Goal: Task Accomplishment & Management: Use online tool/utility

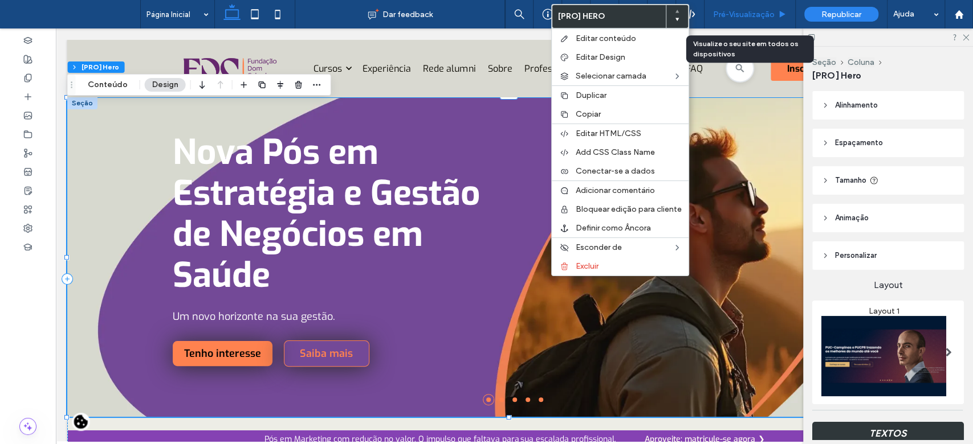
drag, startPoint x: 767, startPoint y: 10, endPoint x: 710, endPoint y: 5, distance: 56.6
click at [767, 10] on span "Pré-Visualizaçāo" at bounding box center [744, 15] width 62 height 10
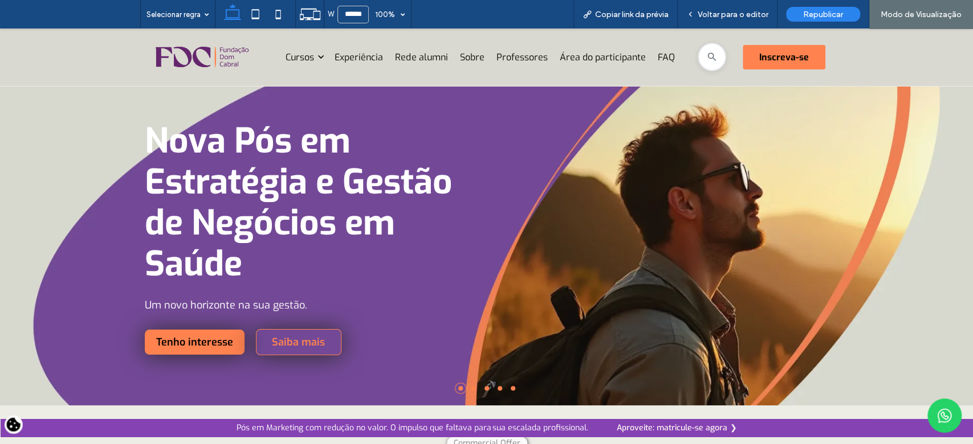
click at [471, 386] on li at bounding box center [473, 388] width 5 height 5
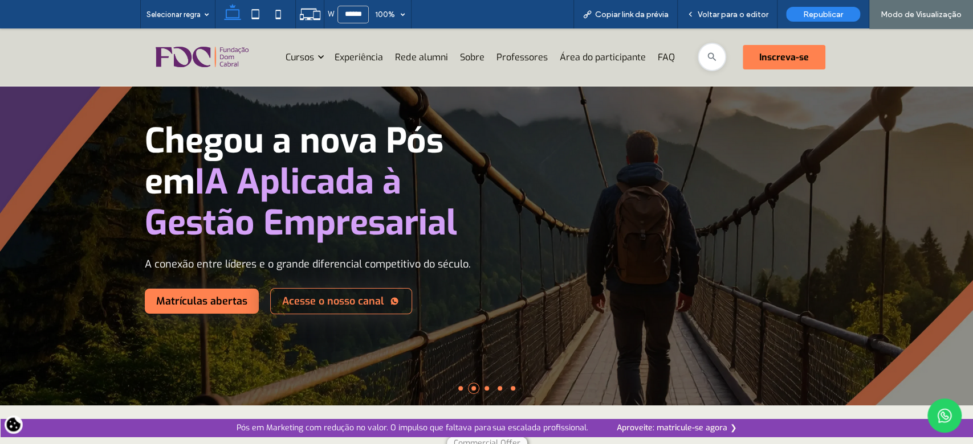
click at [484, 390] on li at bounding box center [486, 388] width 5 height 5
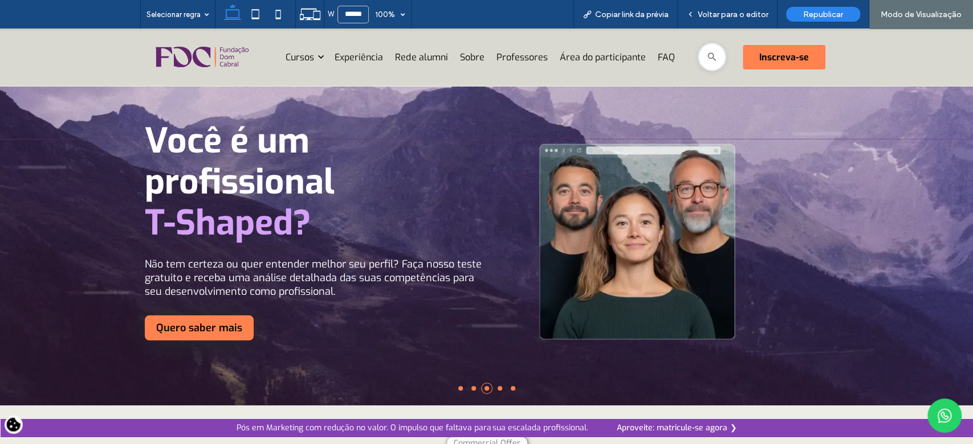
click at [497, 389] on li at bounding box center [499, 388] width 5 height 5
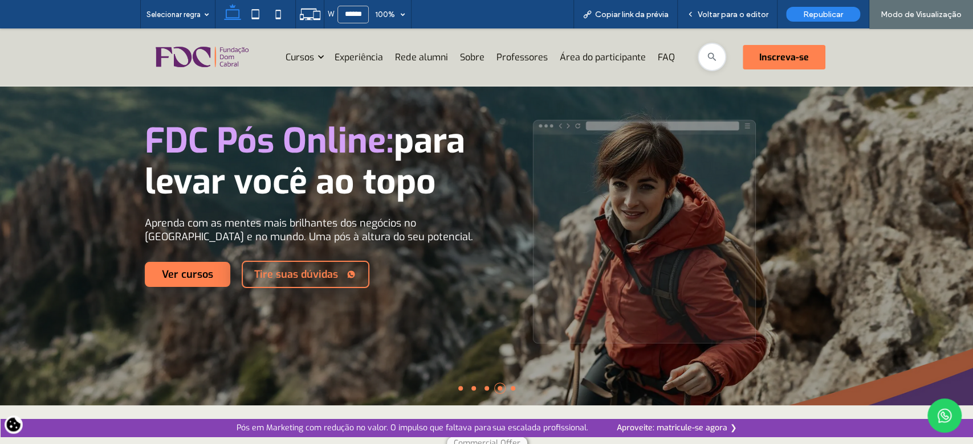
click at [511, 386] on li at bounding box center [513, 388] width 5 height 5
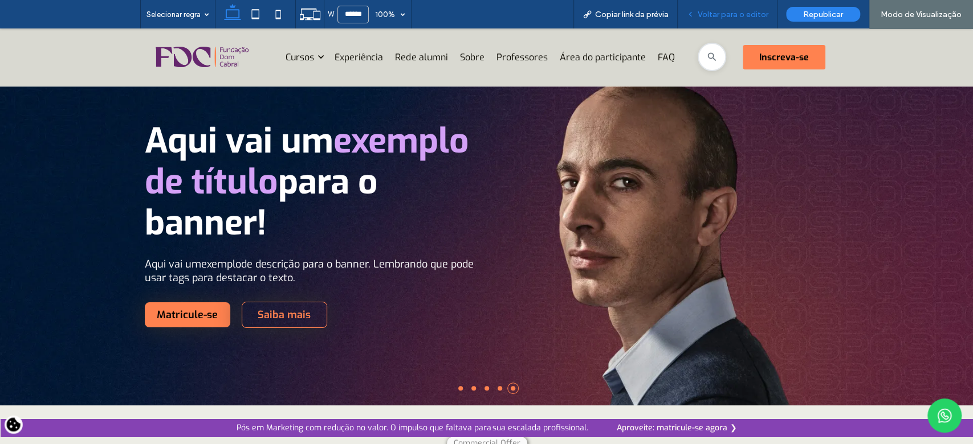
click at [740, 19] on span "Voltar para o editor" at bounding box center [732, 15] width 71 height 10
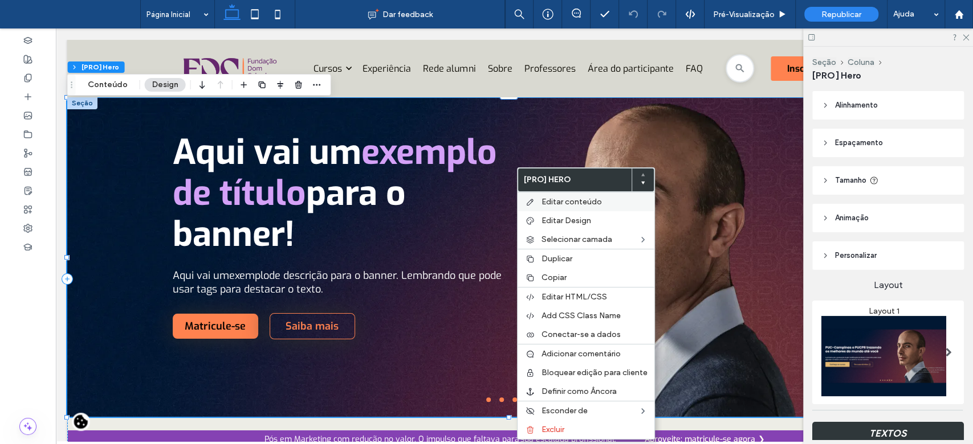
click at [552, 206] on span "Editar conteúdo" at bounding box center [571, 202] width 60 height 10
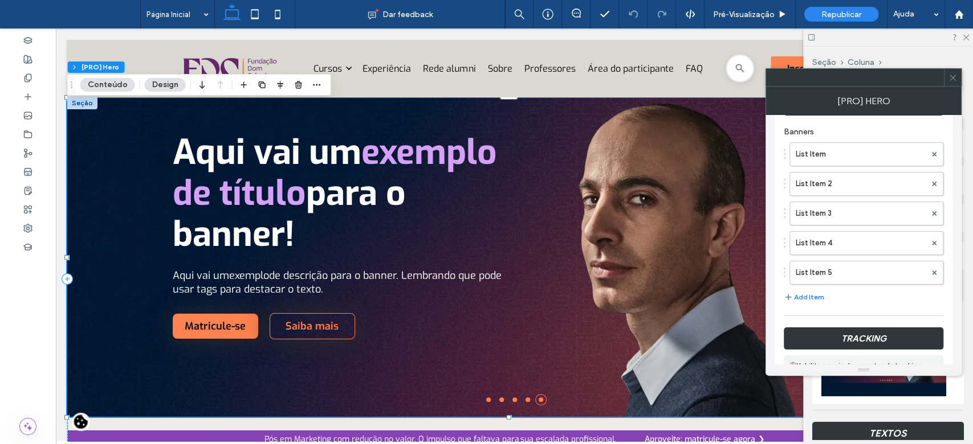
scroll to position [218, 0]
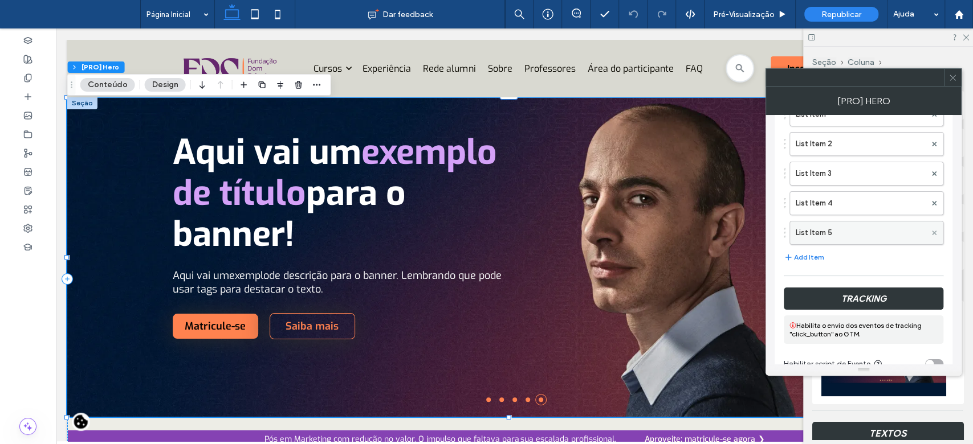
click at [933, 231] on use at bounding box center [934, 233] width 5 height 5
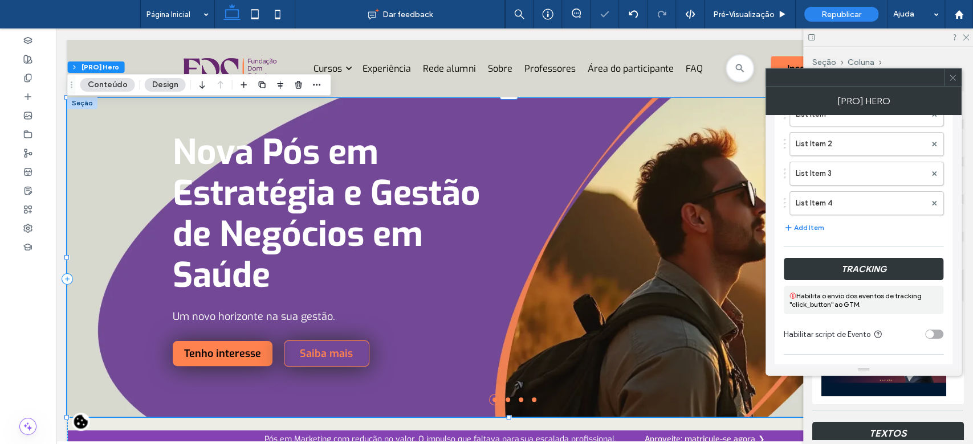
click at [955, 77] on icon at bounding box center [952, 77] width 9 height 9
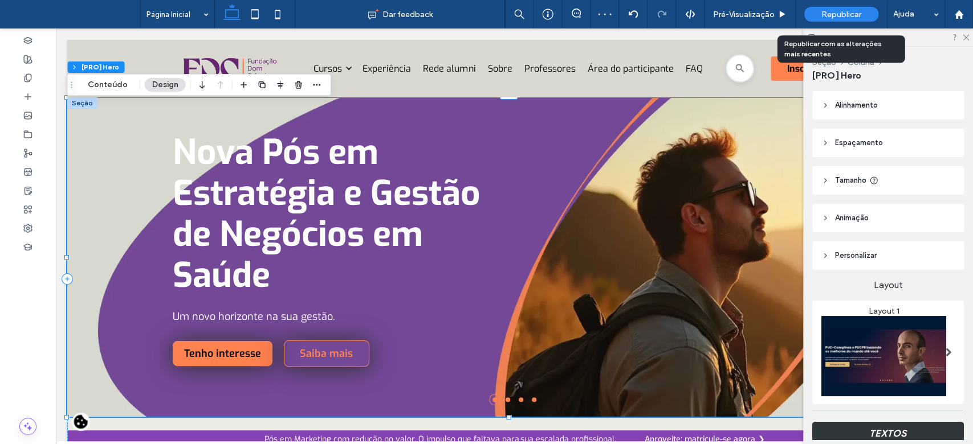
click at [830, 14] on span "Republicar" at bounding box center [841, 15] width 40 height 10
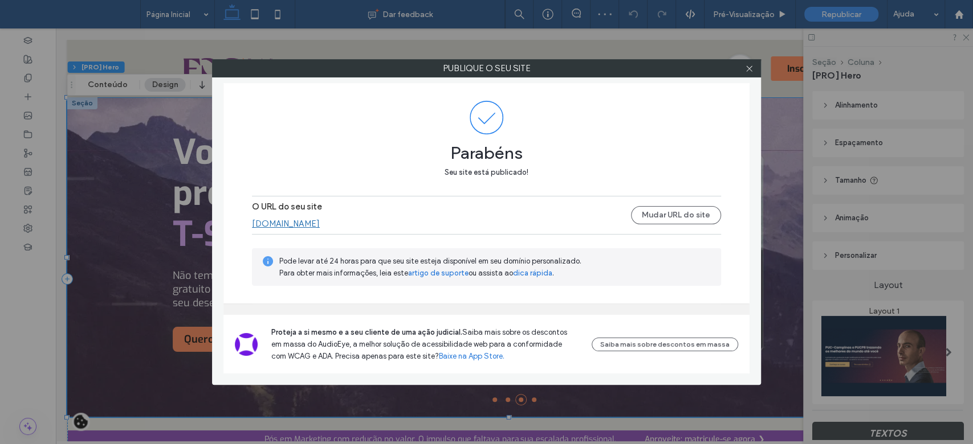
drag, startPoint x: 748, startPoint y: 75, endPoint x: 728, endPoint y: 128, distance: 56.6
click at [748, 74] on span at bounding box center [749, 68] width 9 height 17
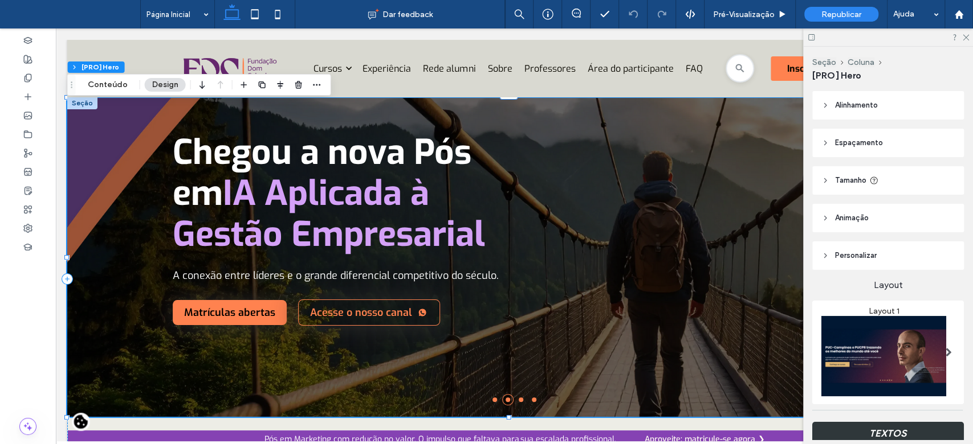
click at [967, 40] on div at bounding box center [888, 37] width 170 height 18
click at [963, 34] on icon at bounding box center [964, 36] width 7 height 7
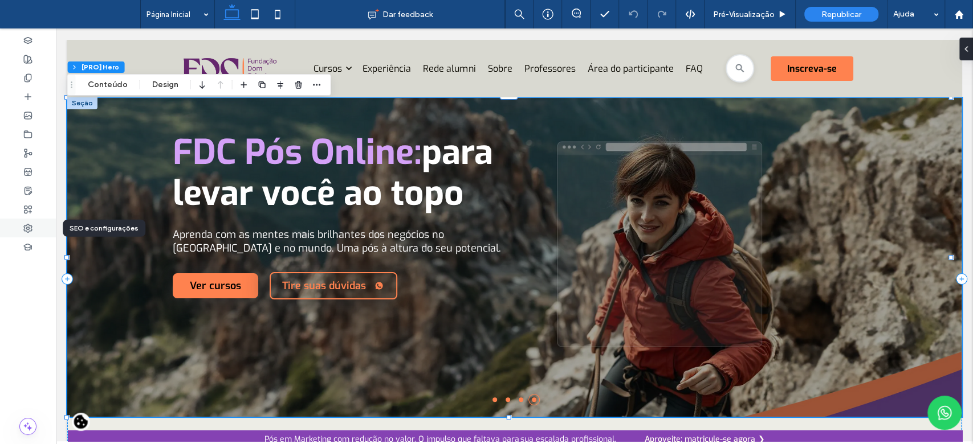
click at [32, 231] on div at bounding box center [28, 228] width 56 height 19
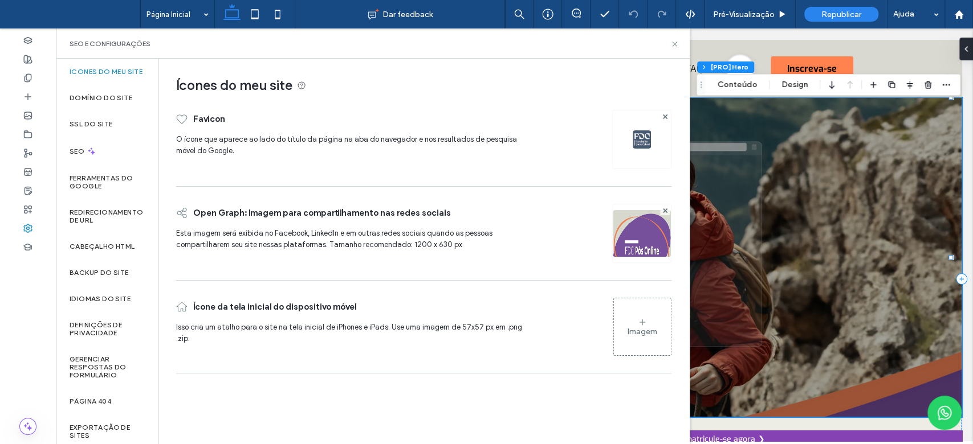
scroll to position [46, 0]
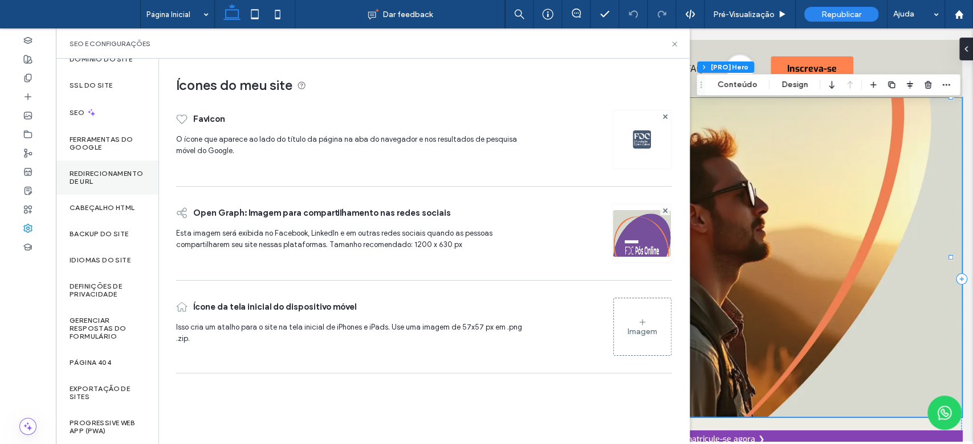
click at [101, 183] on label "Redirecionamento de URL" at bounding box center [107, 178] width 75 height 16
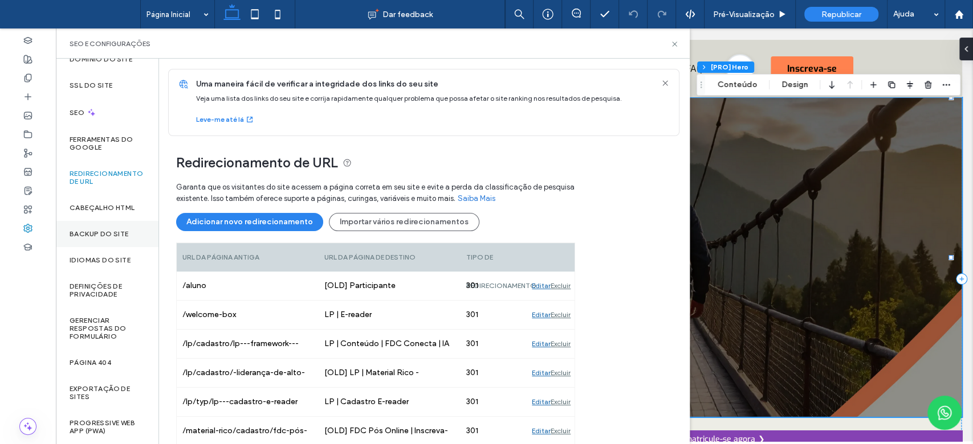
click at [109, 238] on div "Backup do Site" at bounding box center [107, 234] width 103 height 26
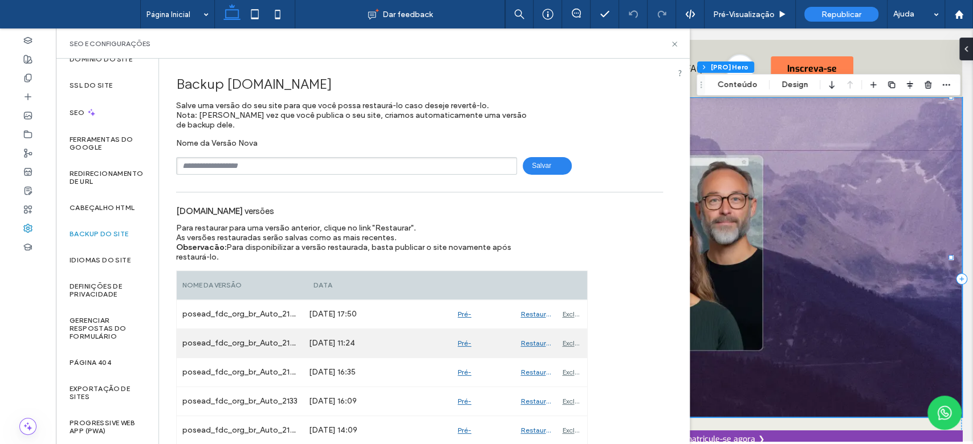
click at [461, 344] on div "Pré-Visualizaçāo" at bounding box center [483, 343] width 63 height 28
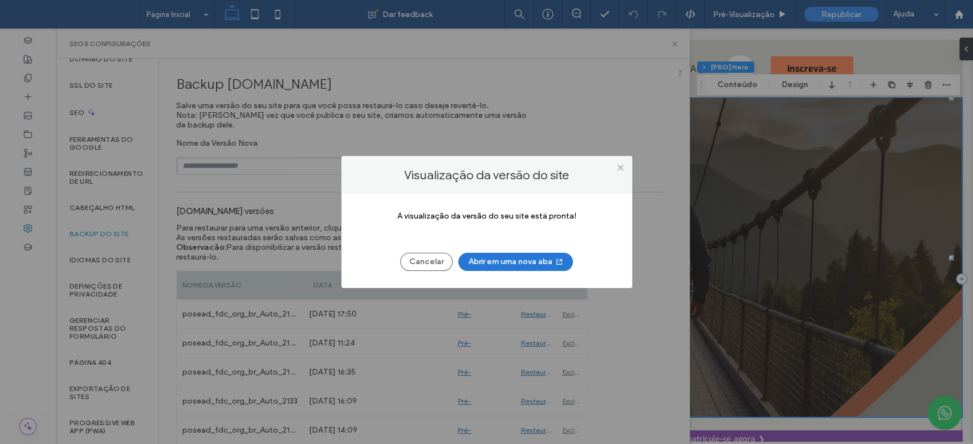
click at [521, 254] on button "Abrir em uma nova aba" at bounding box center [515, 262] width 115 height 18
